Goal: Task Accomplishment & Management: Use online tool/utility

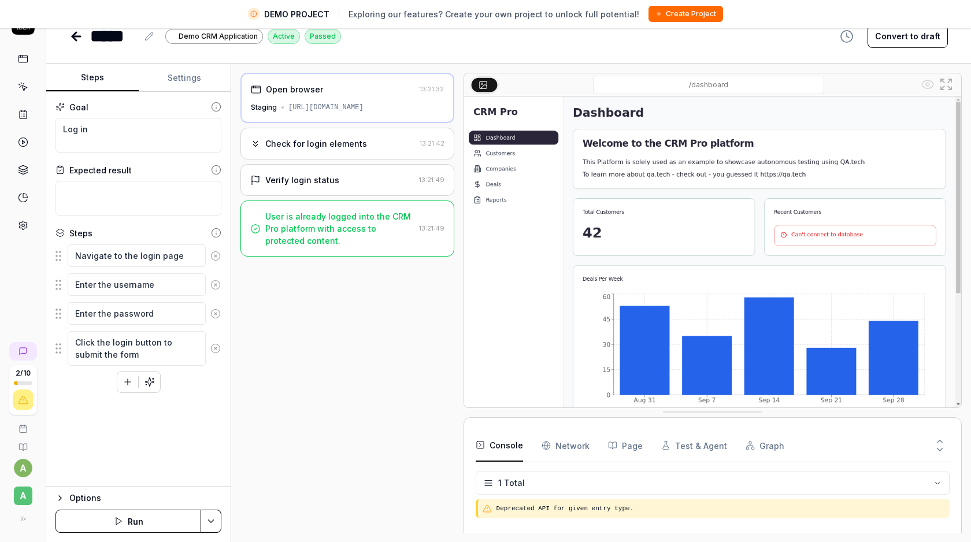
click at [146, 525] on button "Run" at bounding box center [129, 521] width 146 height 23
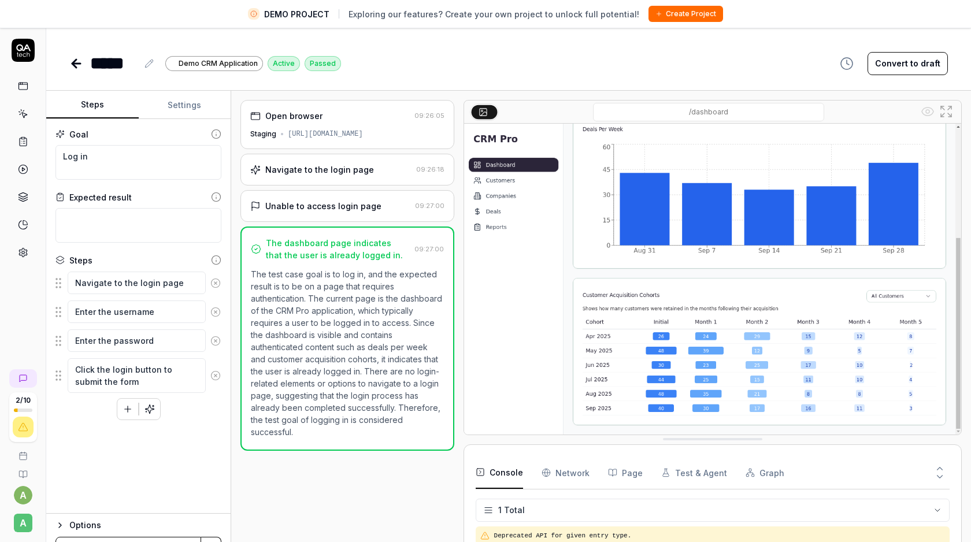
scroll to position [3, 0]
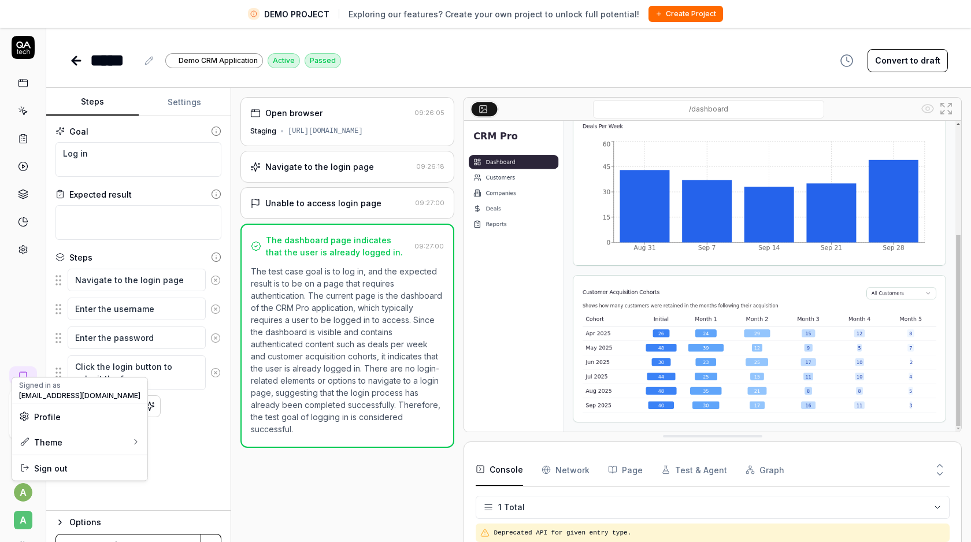
click at [23, 490] on html "DEMO PROJECT Exploring our features? Create your own project to unlock full pot…" at bounding box center [485, 282] width 971 height 570
click at [59, 416] on span "Profile" at bounding box center [79, 417] width 121 height 12
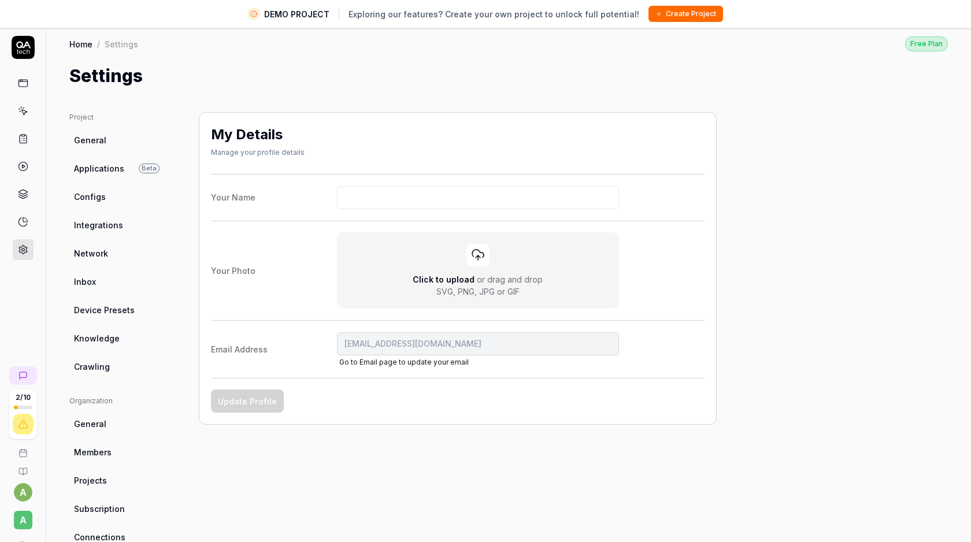
click at [18, 522] on html "DEMO PROJECT Exploring our features? Create your own project to unlock full pot…" at bounding box center [485, 282] width 971 height 570
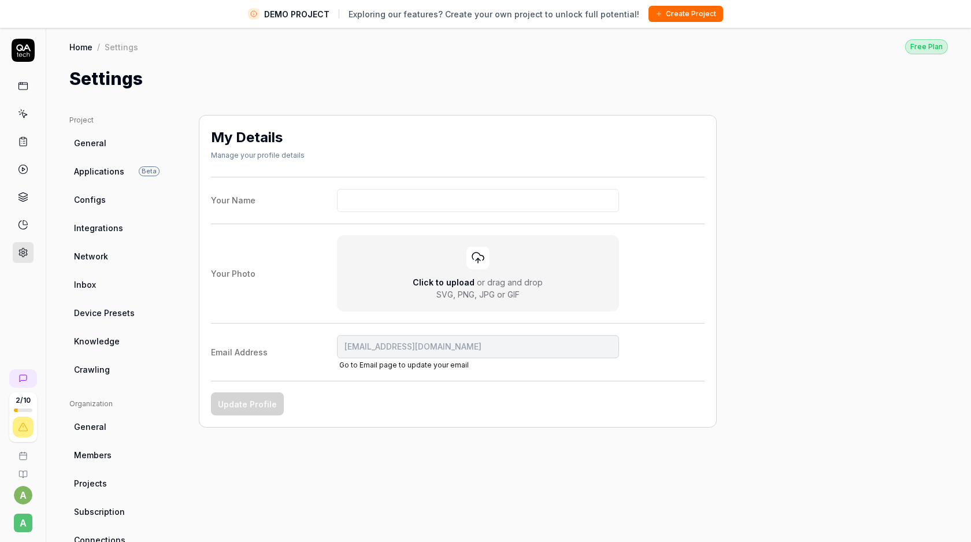
click at [22, 50] on icon at bounding box center [23, 48] width 14 height 7
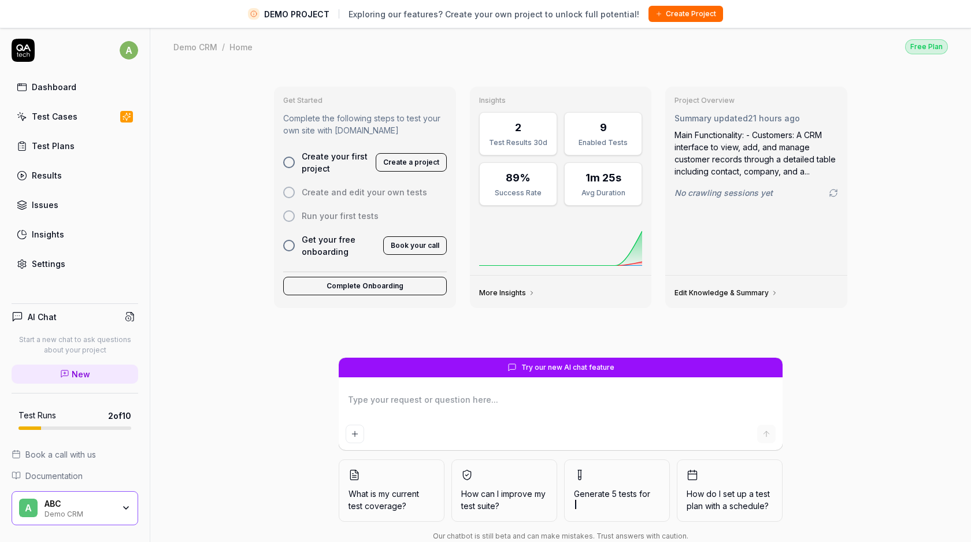
click at [58, 508] on div "ABC" at bounding box center [79, 504] width 69 height 10
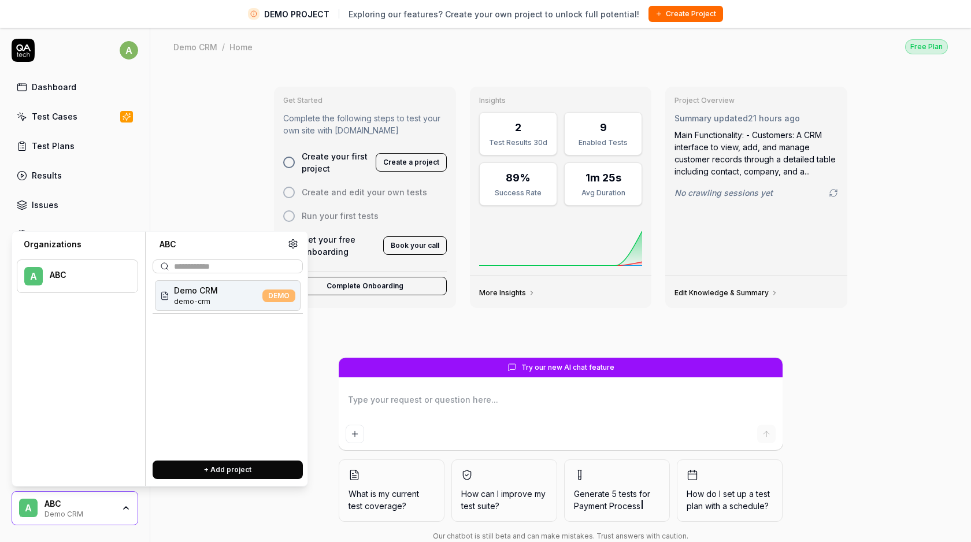
click at [209, 297] on span "demo-crm" at bounding box center [196, 302] width 44 height 10
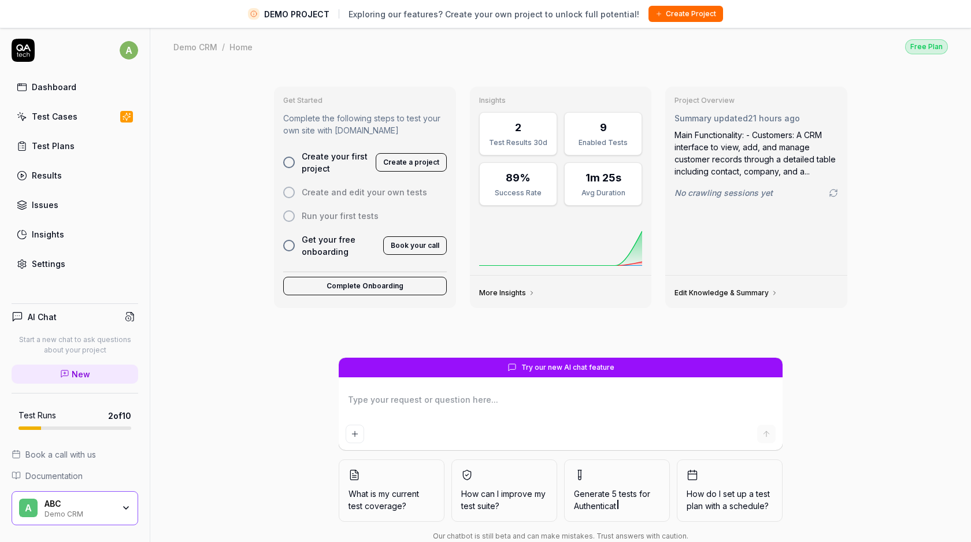
click at [58, 114] on div "Test Cases" at bounding box center [55, 116] width 46 height 12
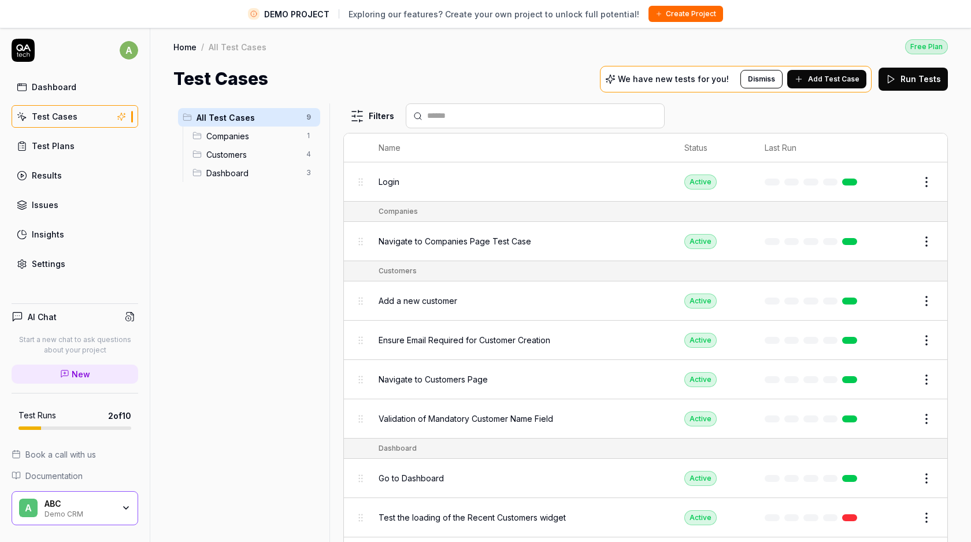
click at [381, 181] on span "Login" at bounding box center [389, 182] width 21 height 12
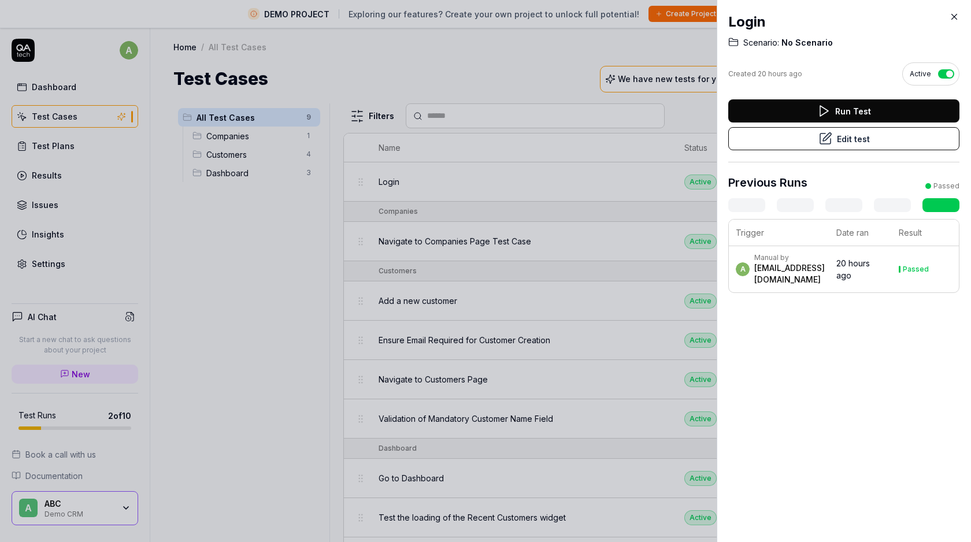
click at [821, 113] on polygon at bounding box center [825, 111] width 8 height 10
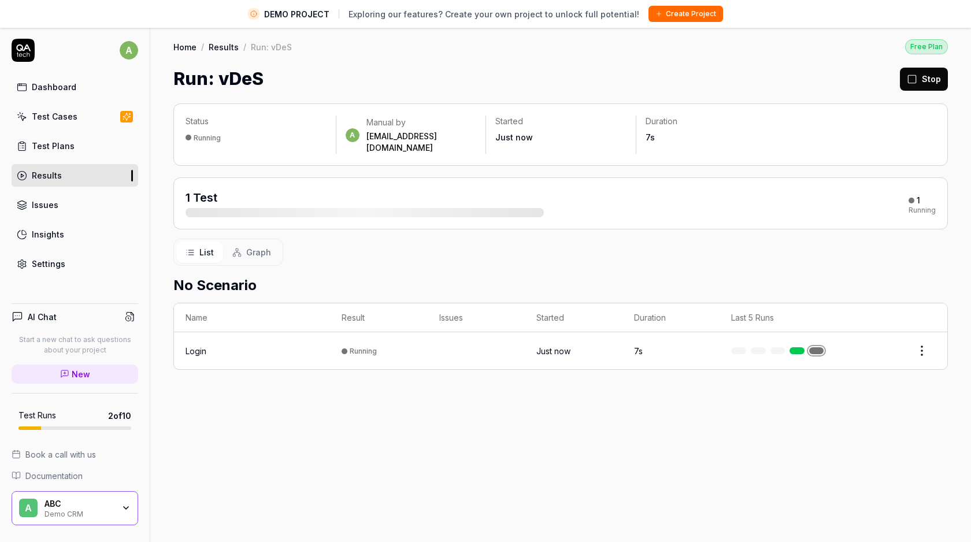
click at [192, 345] on div "Login" at bounding box center [196, 351] width 21 height 12
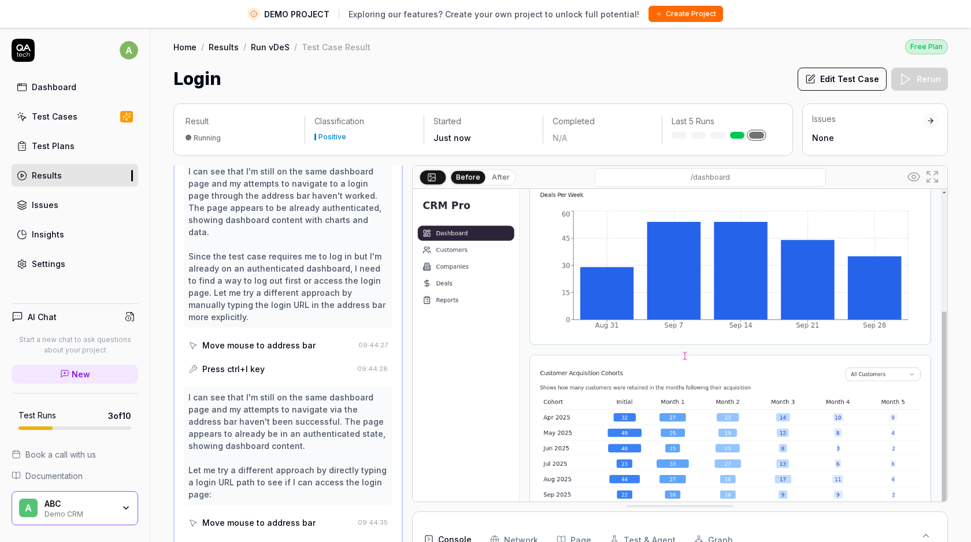
scroll to position [823, 0]
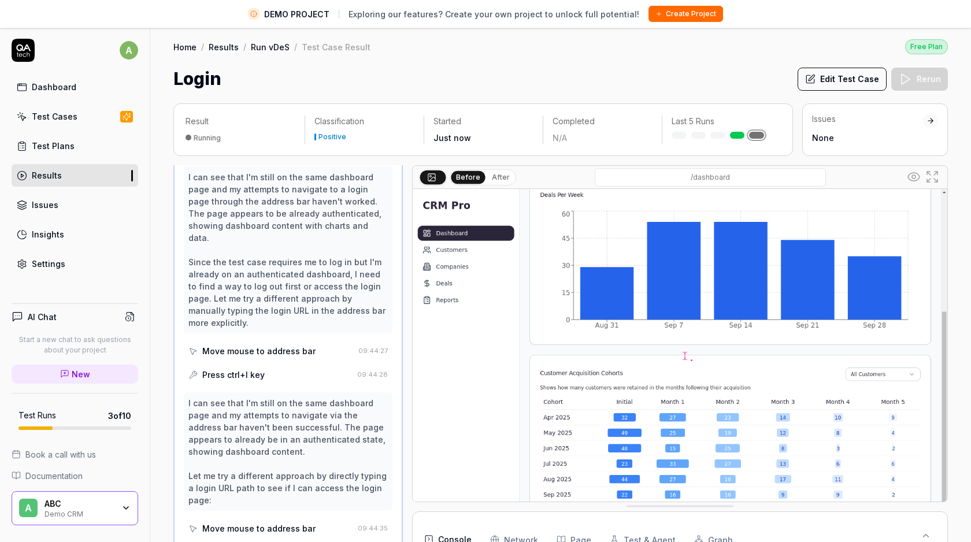
click at [822, 76] on button "Edit Test Case" at bounding box center [842, 79] width 89 height 23
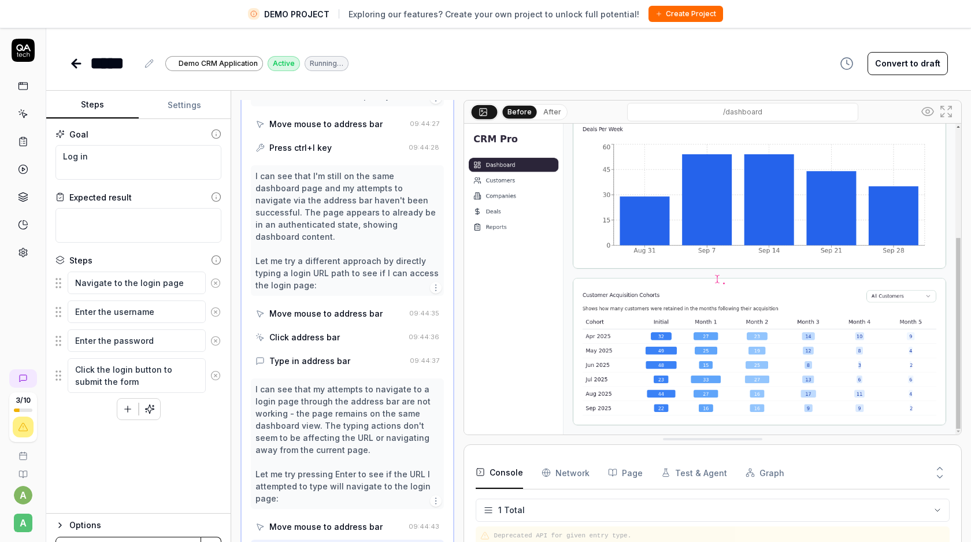
scroll to position [1022, 0]
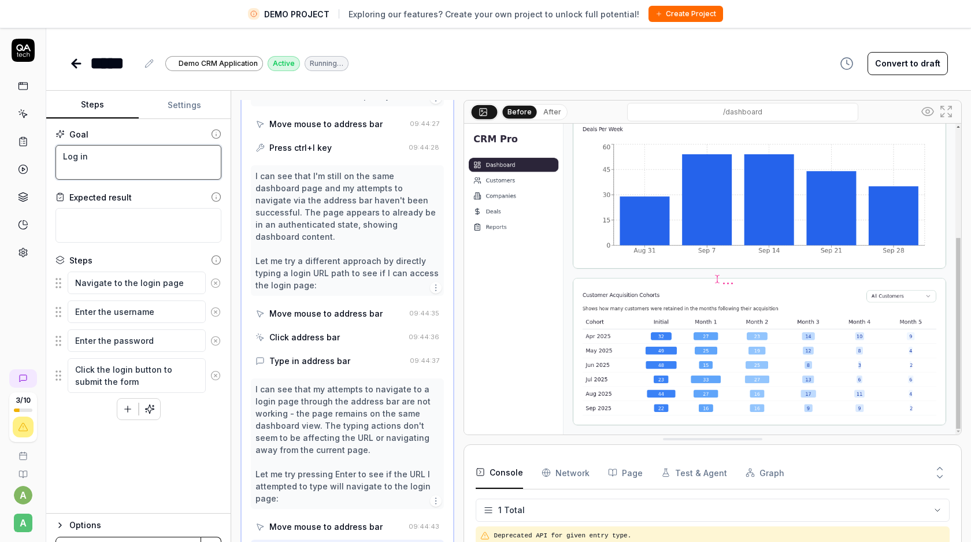
click at [99, 161] on textarea "Log in" at bounding box center [139, 162] width 166 height 35
click at [69, 154] on textarea "Log in" at bounding box center [139, 162] width 166 height 35
click at [70, 154] on textarea "Log in" at bounding box center [139, 162] width 166 height 35
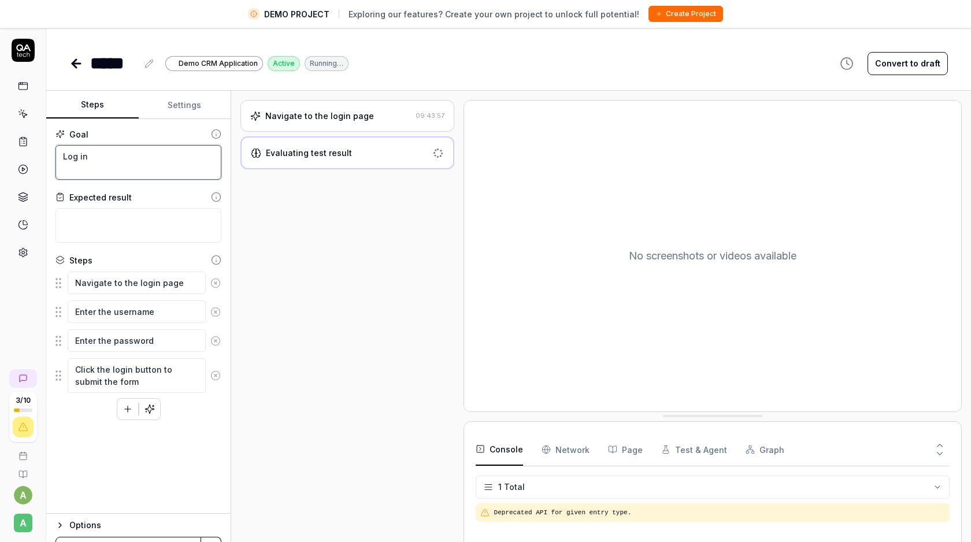
type textarea "*"
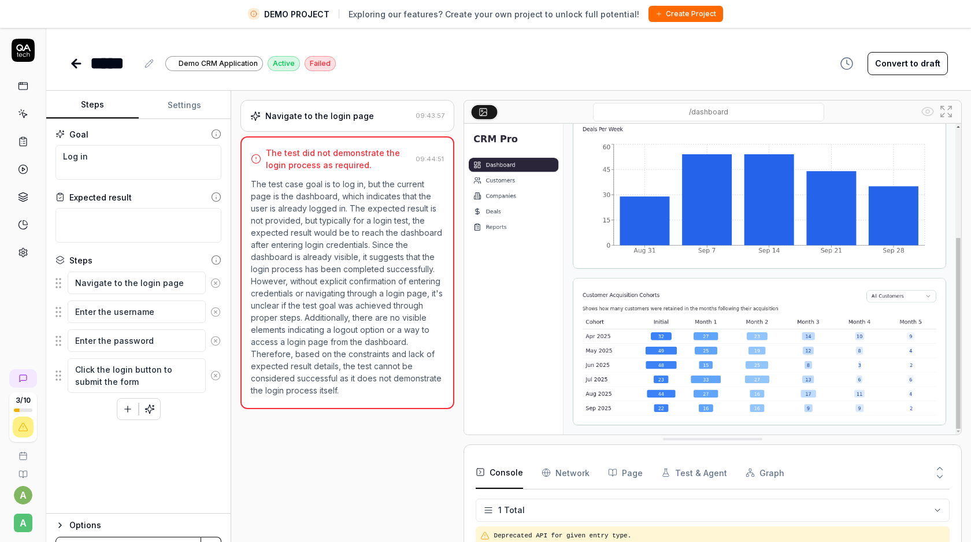
click at [20, 112] on icon at bounding box center [23, 114] width 10 height 10
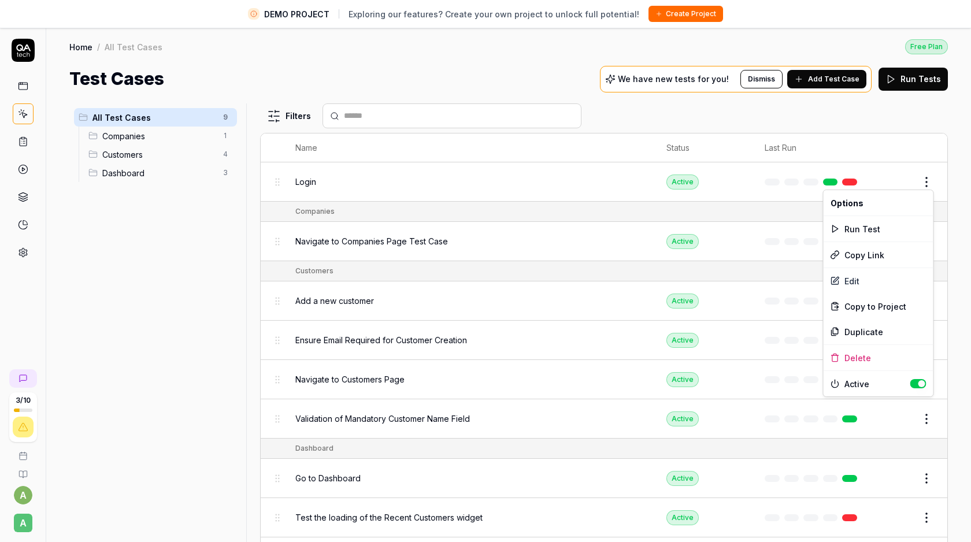
click at [930, 178] on html "DEMO PROJECT Exploring our features? Create your own project to unlock full pot…" at bounding box center [485, 285] width 971 height 570
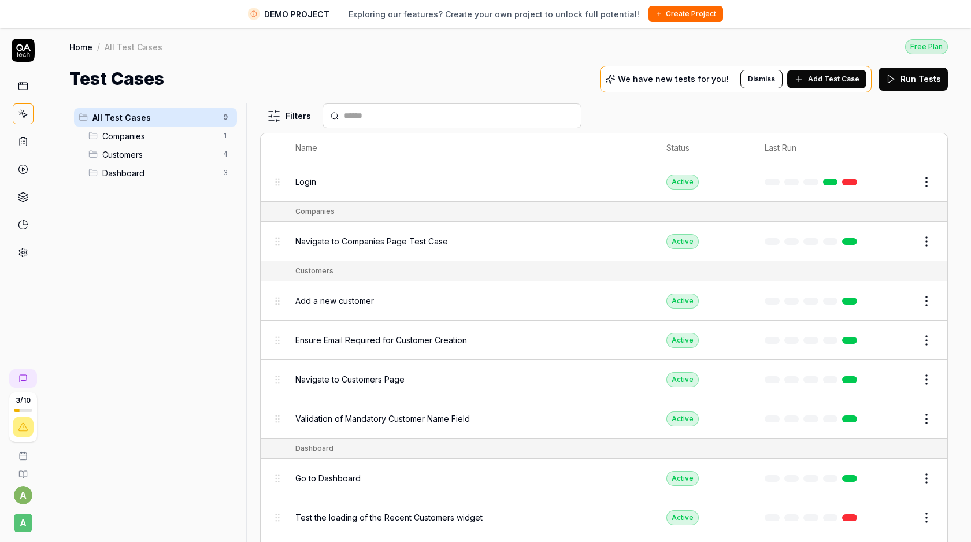
click at [25, 144] on html "DEMO PROJECT Exploring our features? Create your own project to unlock full pot…" at bounding box center [485, 285] width 971 height 570
click at [157, 116] on span "All Test Cases" at bounding box center [155, 118] width 124 height 12
click at [157, 117] on span "All Test Cases" at bounding box center [155, 118] width 124 height 12
click at [142, 136] on span "Companies" at bounding box center [159, 136] width 114 height 12
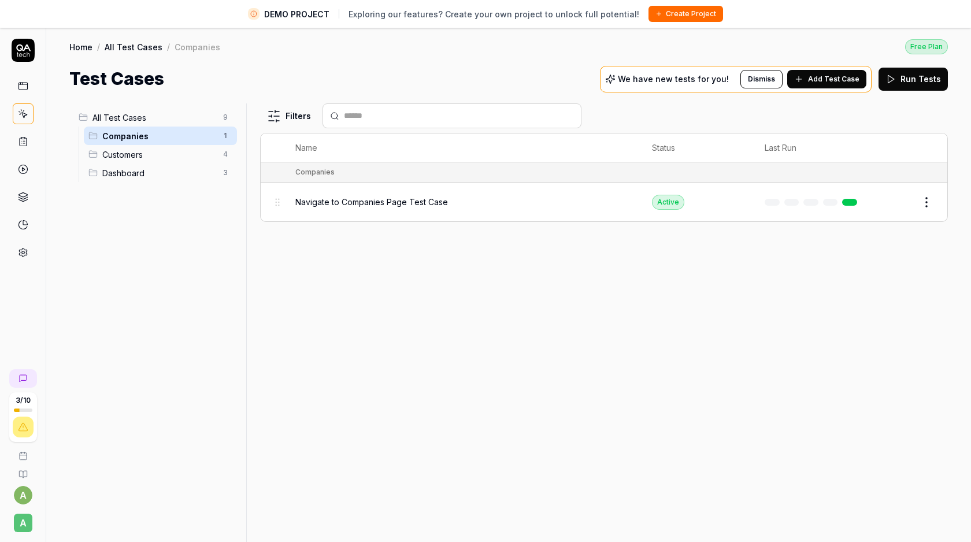
click at [143, 155] on span "Customers" at bounding box center [159, 155] width 114 height 12
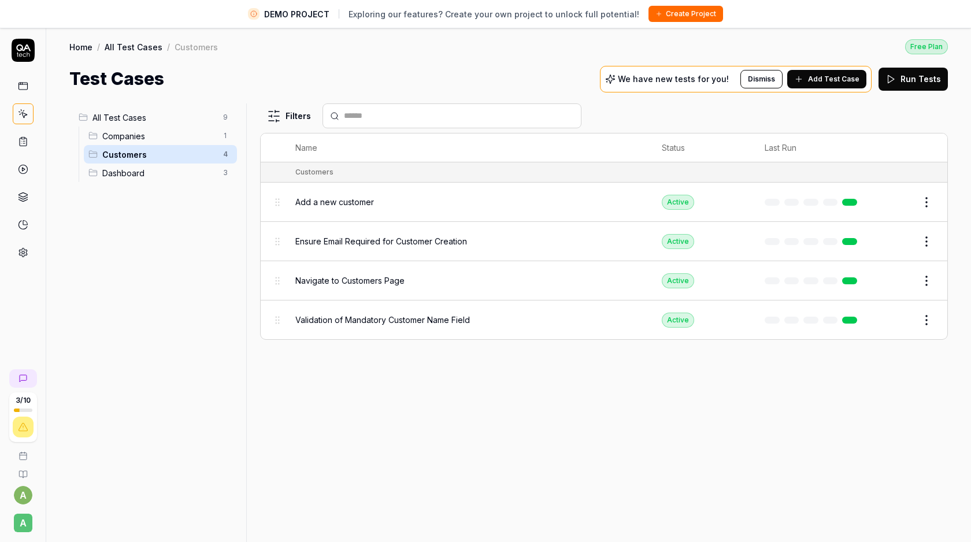
click at [132, 127] on div "Companies 1" at bounding box center [160, 136] width 153 height 19
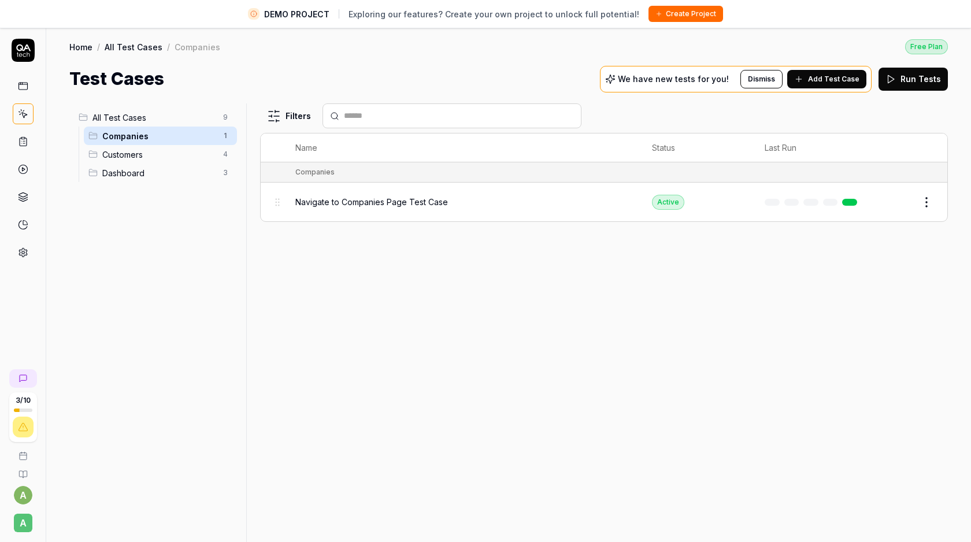
click at [134, 119] on span "All Test Cases" at bounding box center [155, 118] width 124 height 12
